Goal: Learn about a topic

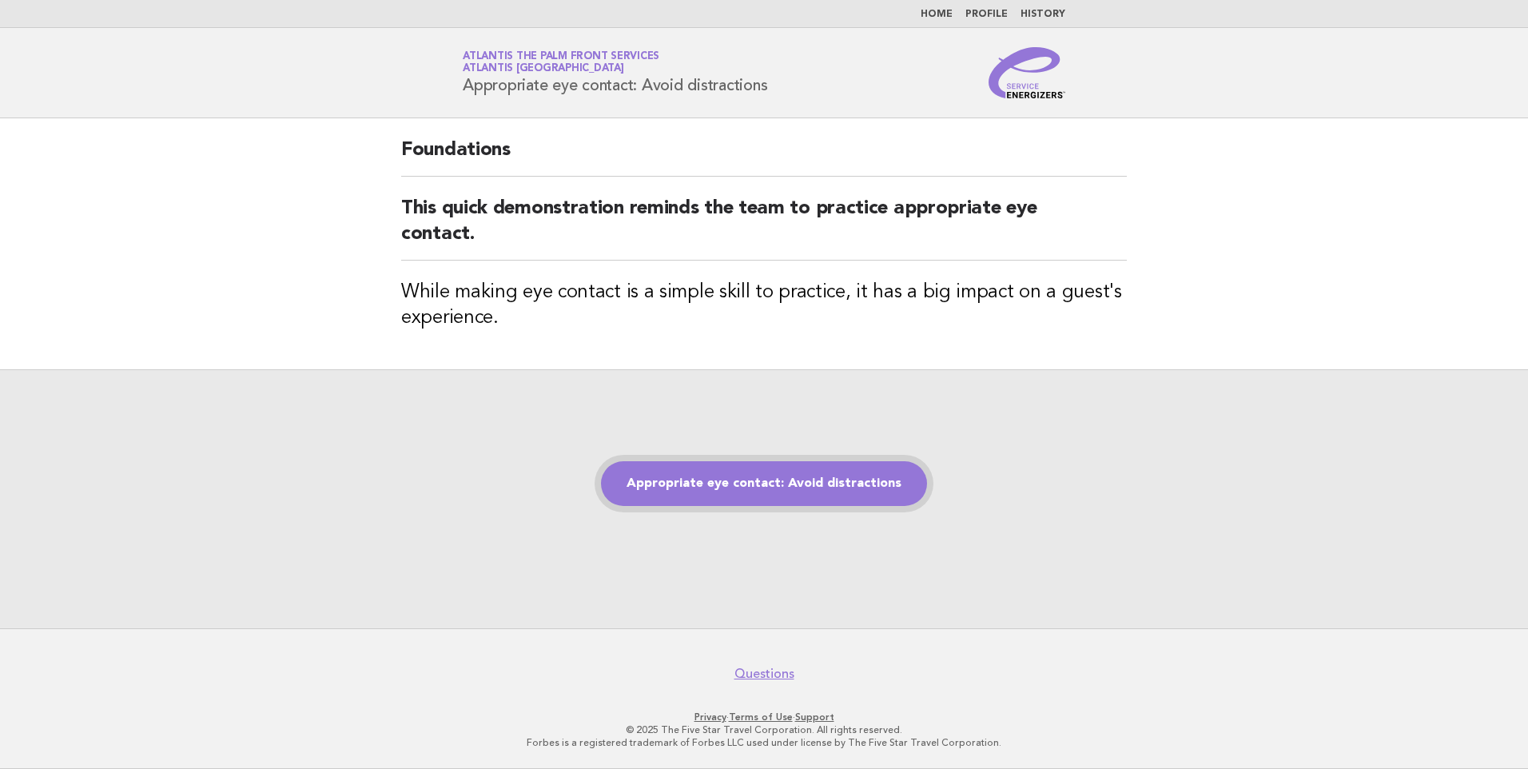
click at [781, 493] on link "Appropriate eye contact: Avoid distractions" at bounding box center [764, 483] width 326 height 45
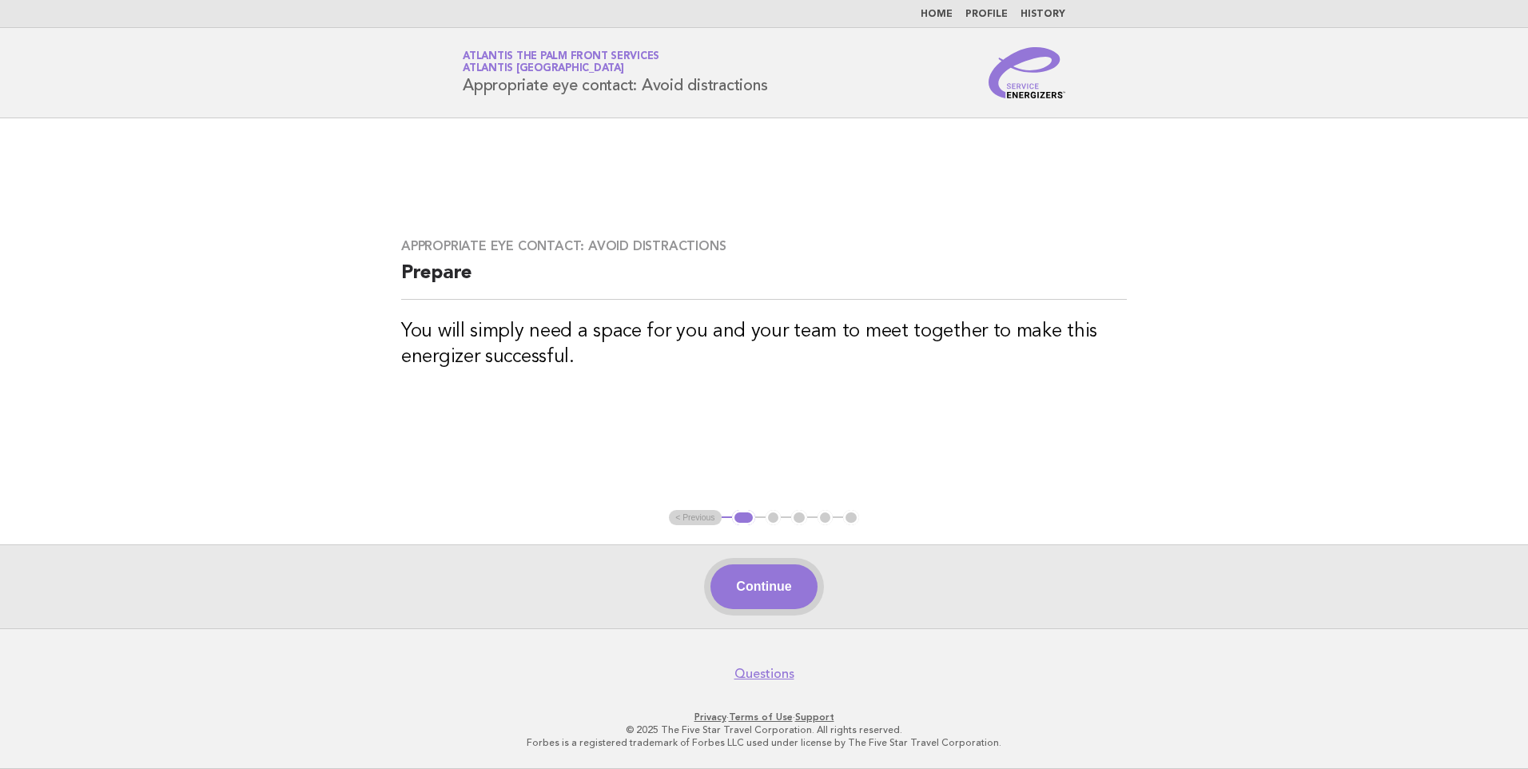
click at [763, 591] on button "Continue" at bounding box center [763, 586] width 106 height 45
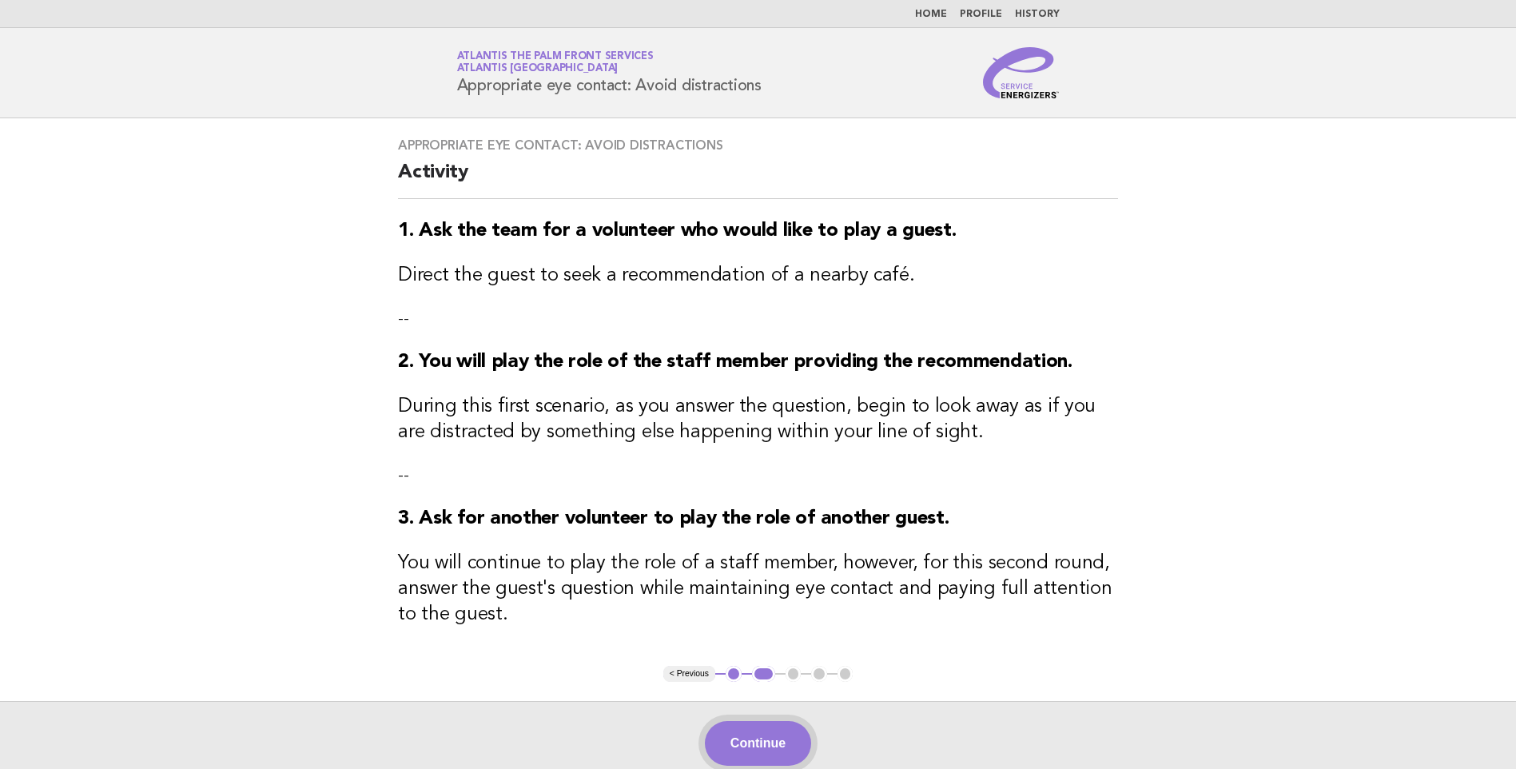
click at [773, 740] on button "Continue" at bounding box center [758, 743] width 106 height 45
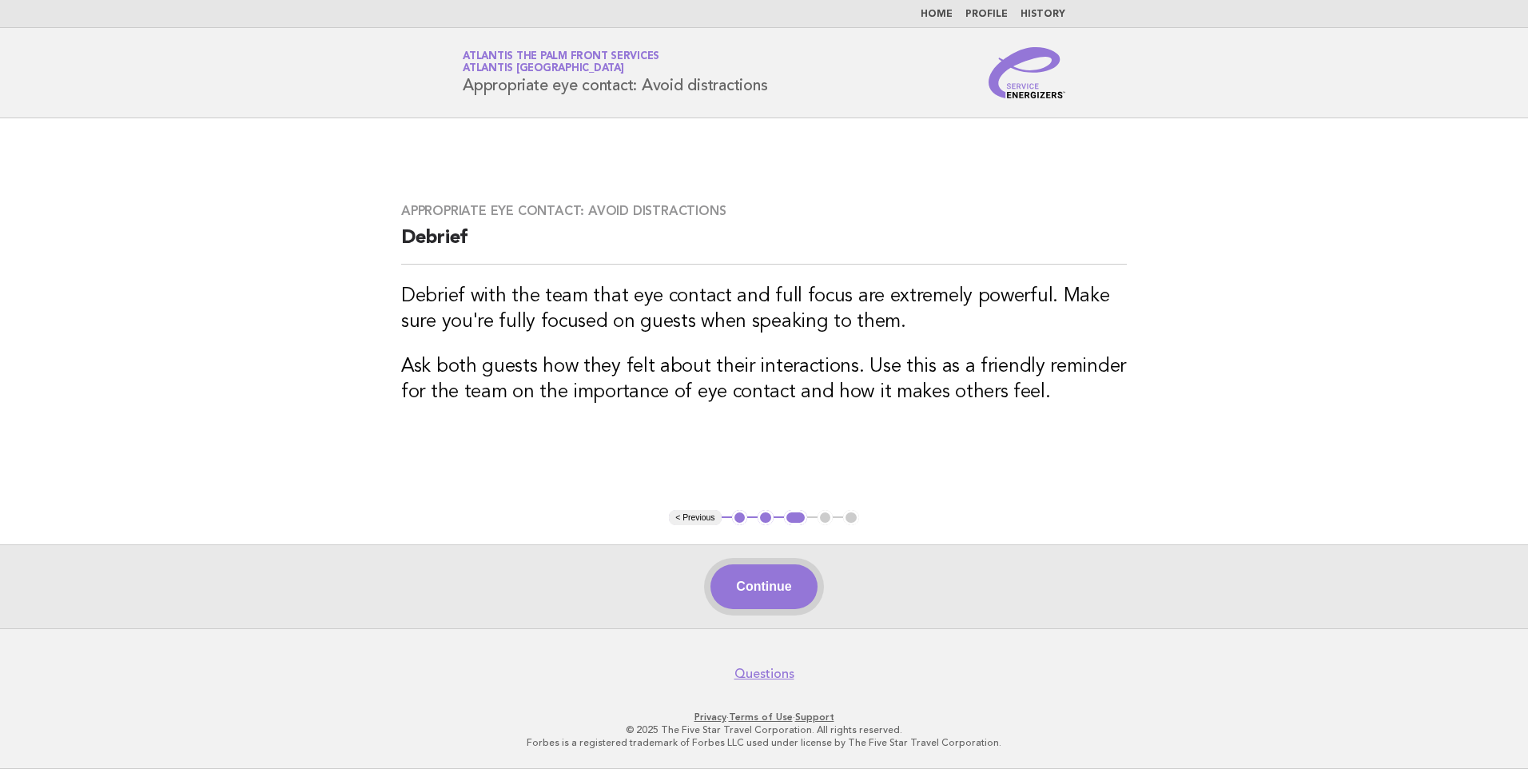
click at [784, 579] on button "Continue" at bounding box center [763, 586] width 106 height 45
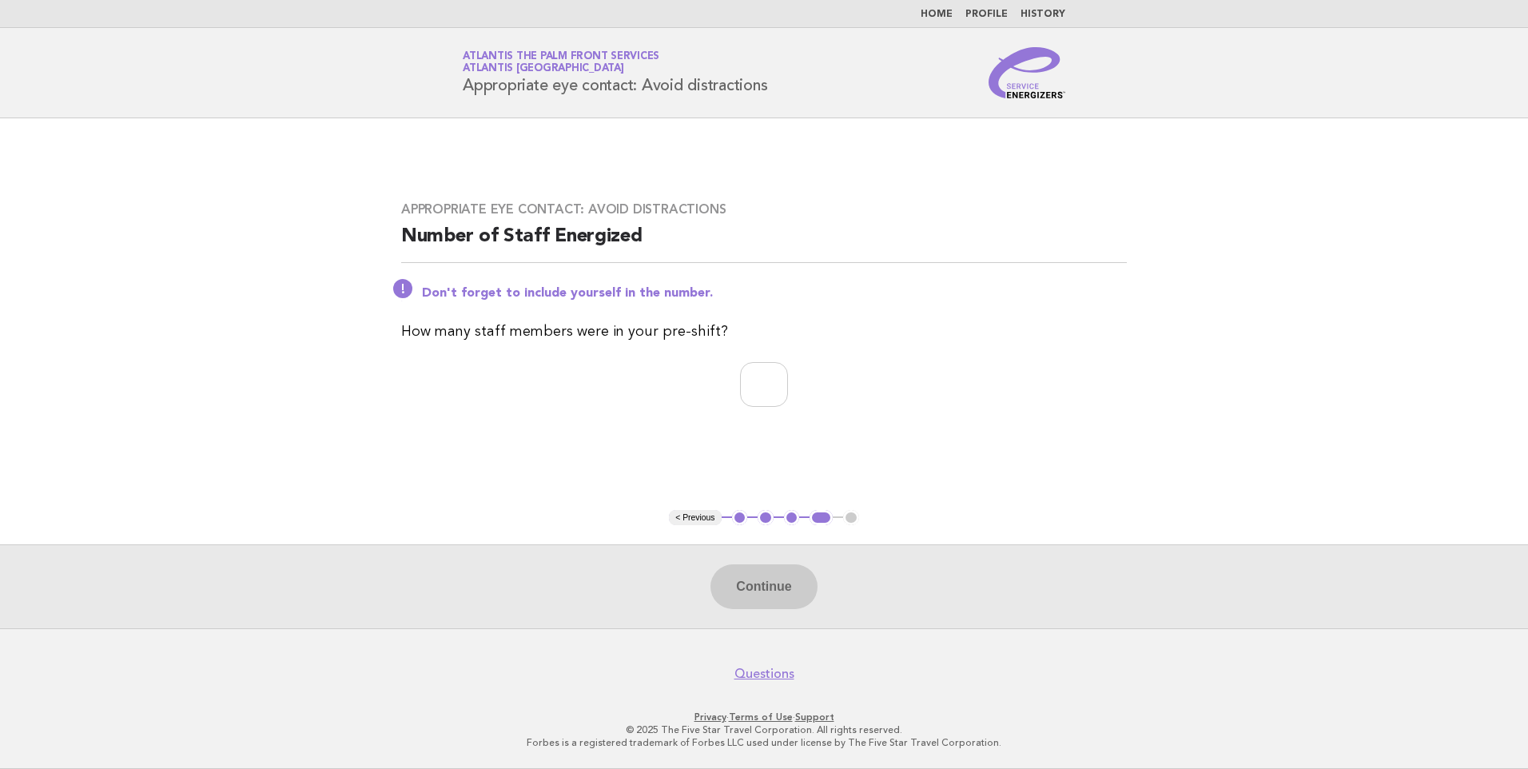
drag, startPoint x: 771, startPoint y: 592, endPoint x: 771, endPoint y: 610, distance: 17.6
click at [771, 610] on div "Continue" at bounding box center [764, 586] width 1528 height 84
click at [761, 382] on input "number" at bounding box center [764, 384] width 48 height 45
type input "*"
click at [762, 579] on button "Continue" at bounding box center [763, 586] width 106 height 45
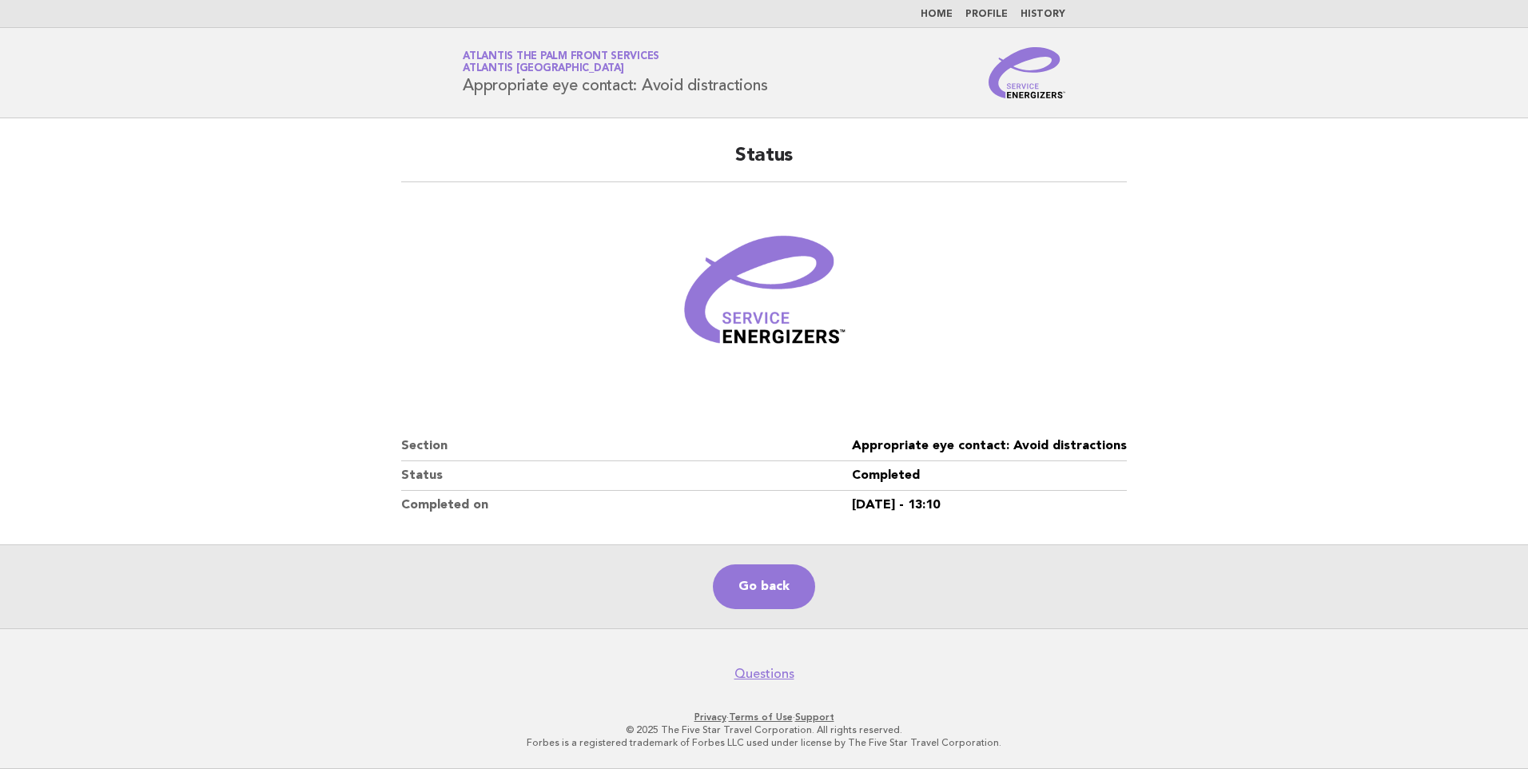
drag, startPoint x: 1530, startPoint y: 543, endPoint x: 1527, endPoint y: 423, distance: 119.9
click at [1527, 423] on html "Home Profile History Service Energizers Atlantis The Palm Front Services Atlant…" at bounding box center [764, 384] width 1528 height 769
